Goal: Navigation & Orientation: Find specific page/section

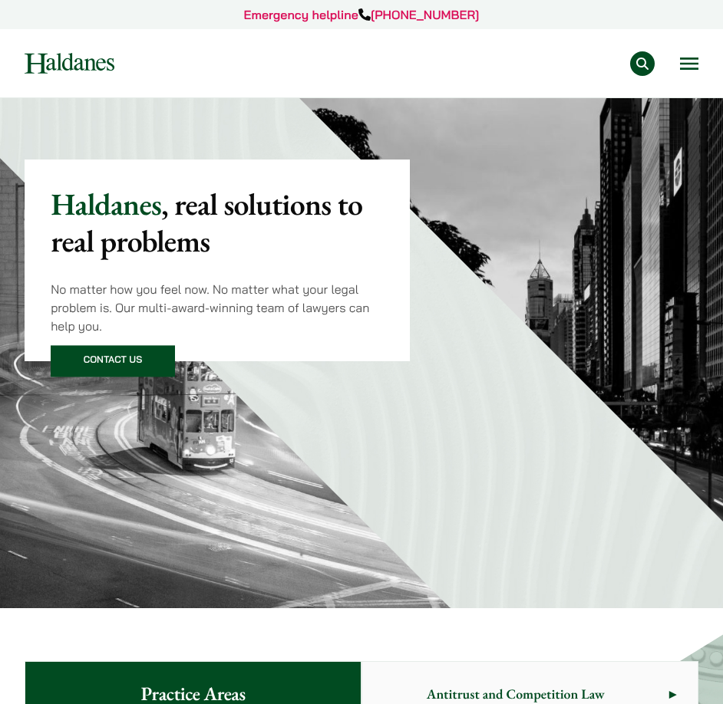
click at [684, 60] on button "Open menu" at bounding box center [689, 64] width 18 height 12
click at [691, 59] on button "Open menu" at bounding box center [689, 64] width 18 height 12
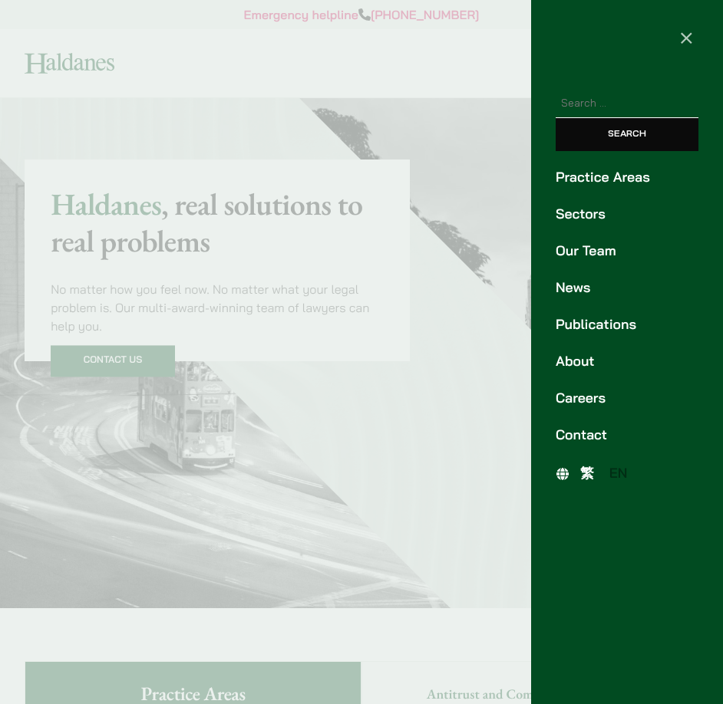
click at [609, 242] on link "Our Team" at bounding box center [626, 251] width 143 height 21
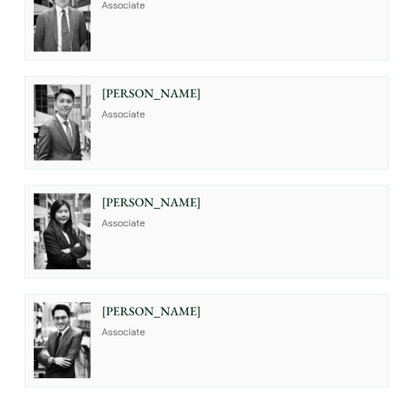
scroll to position [3936, 0]
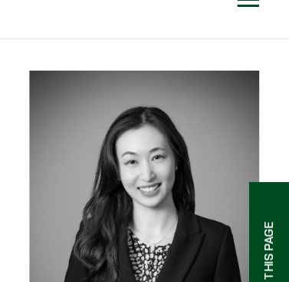
scroll to position [102, 0]
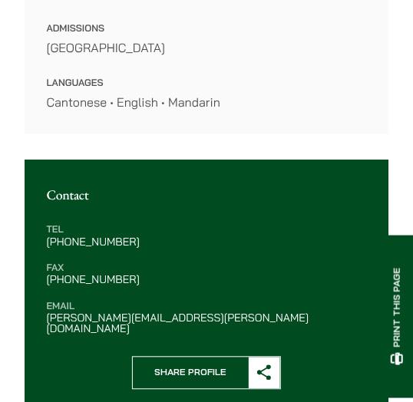
scroll to position [548, 0]
